Goal: Information Seeking & Learning: Learn about a topic

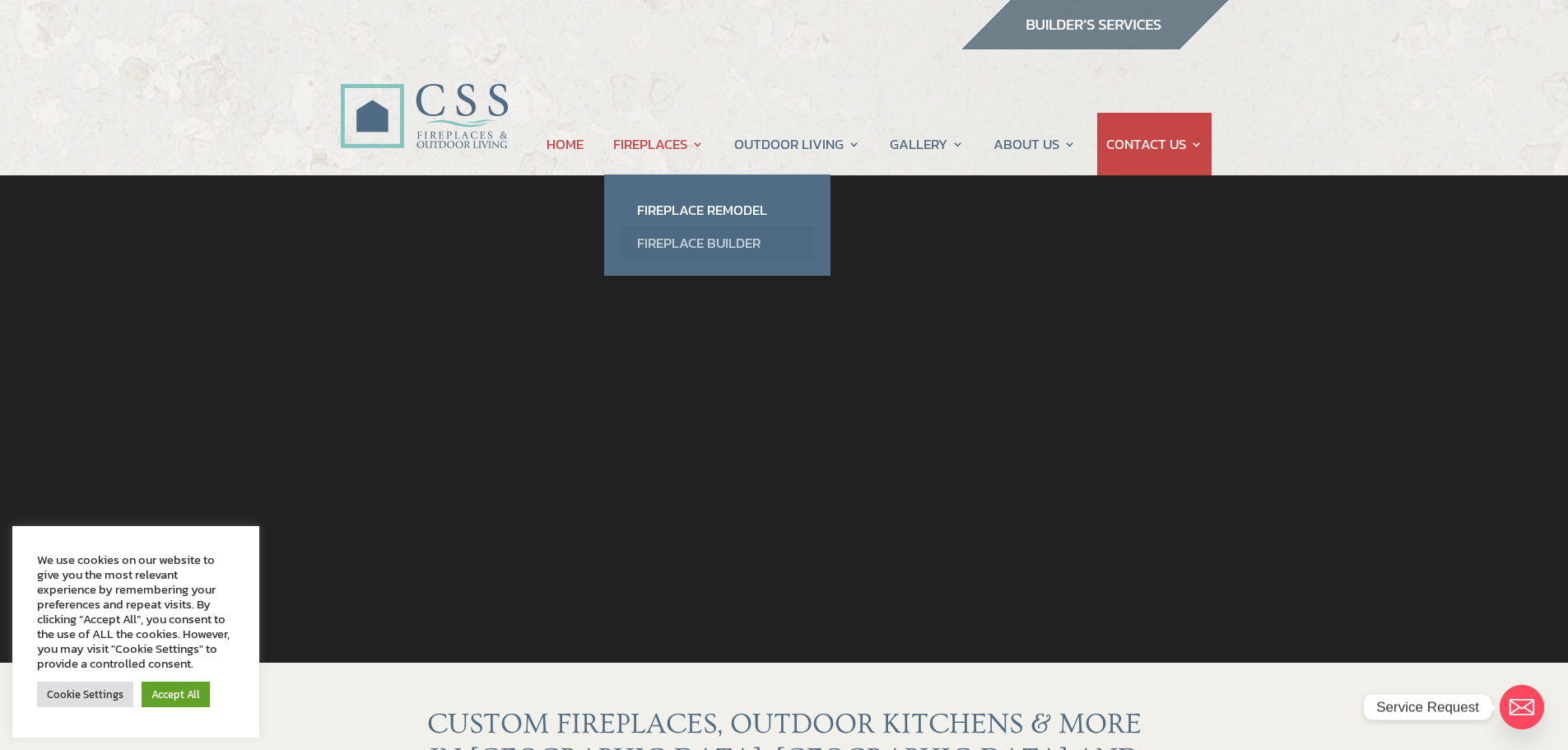
click at [663, 240] on link "Fireplace Builder" at bounding box center [717, 243] width 193 height 33
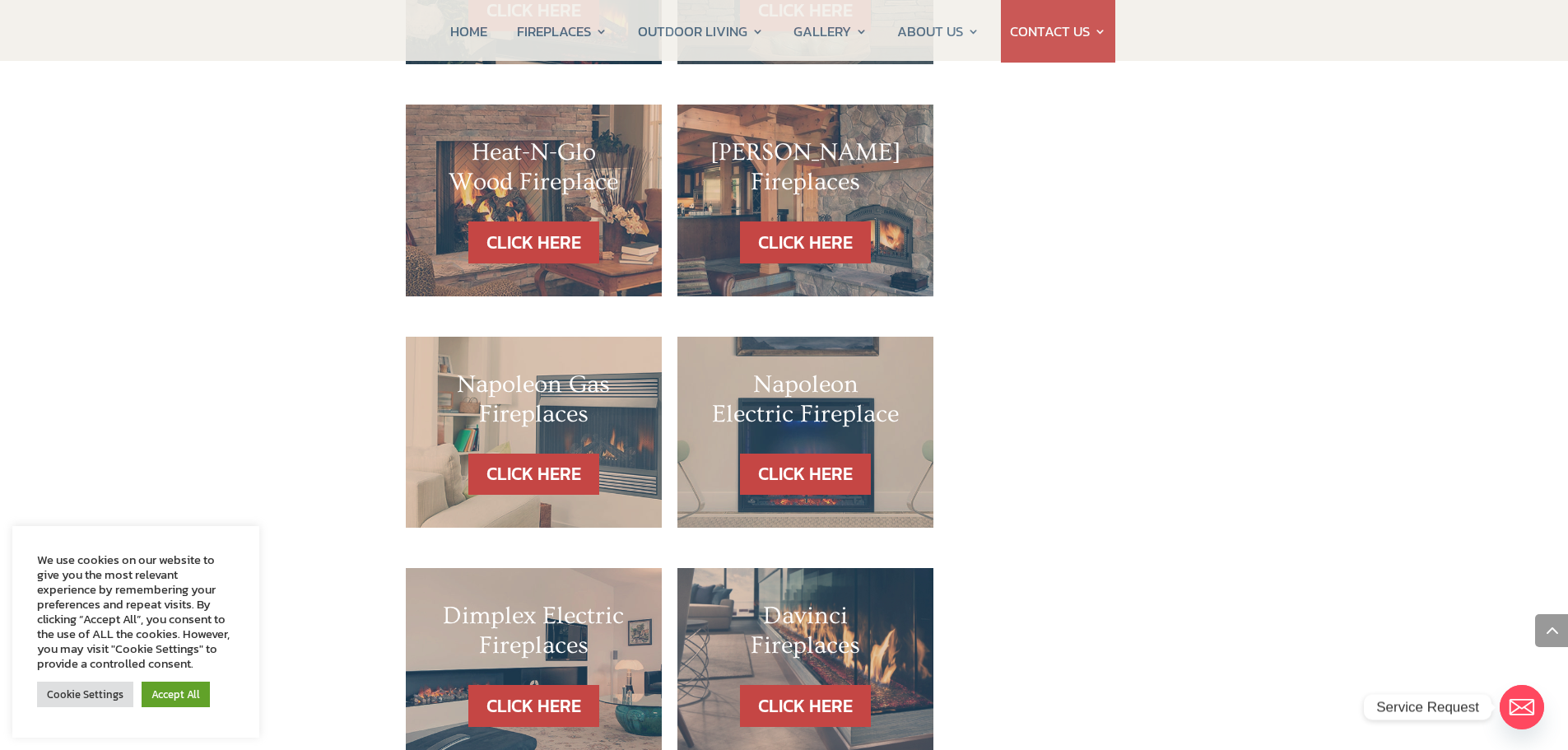
scroll to position [1318, 0]
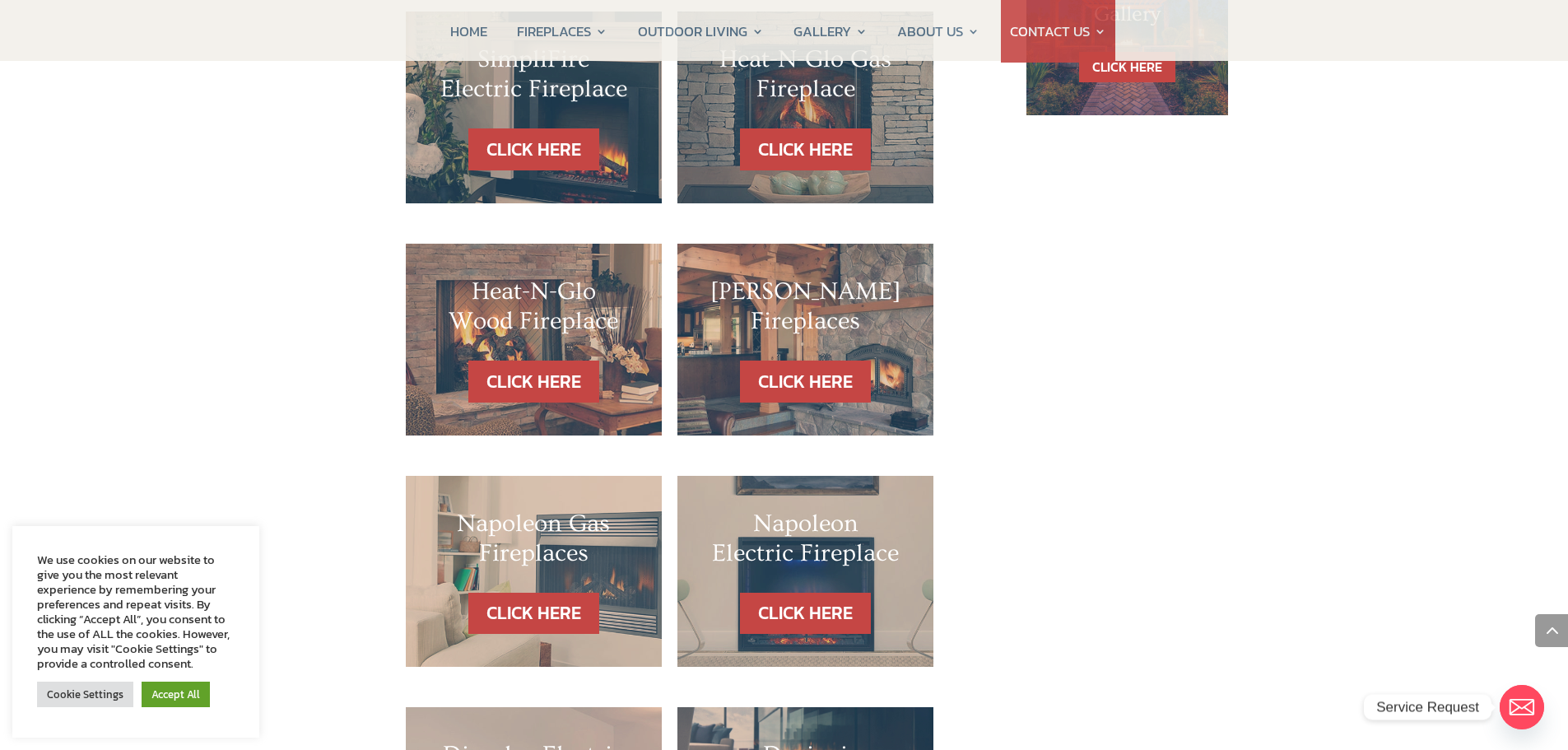
click at [442, 321] on div "Heat-N-Glo Wood Fireplace" at bounding box center [534, 319] width 190 height 84
click at [524, 361] on link "CLICK HERE" at bounding box center [534, 382] width 143 height 42
